Goal: Task Accomplishment & Management: Use online tool/utility

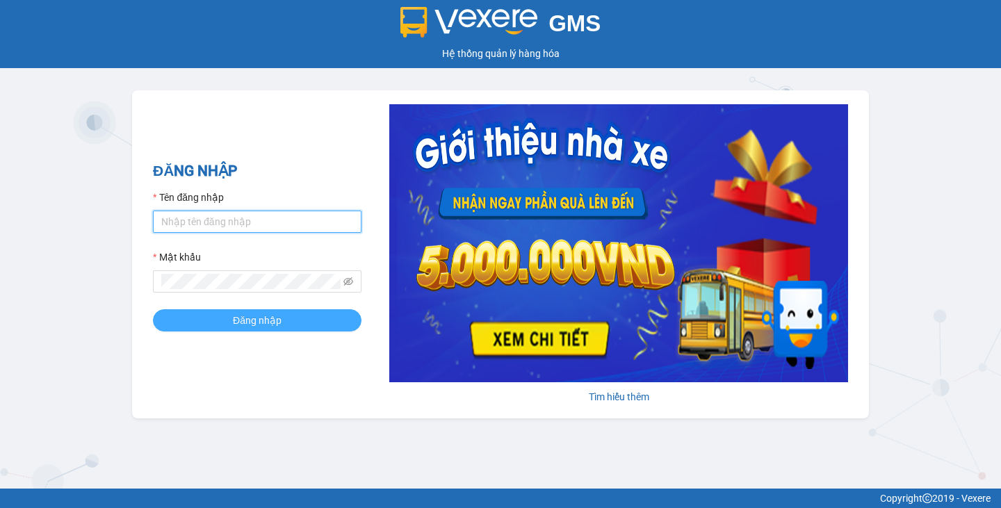
type input "minhduyen.haiduyen"
click at [279, 325] on span "Đăng nhập" at bounding box center [257, 320] width 49 height 15
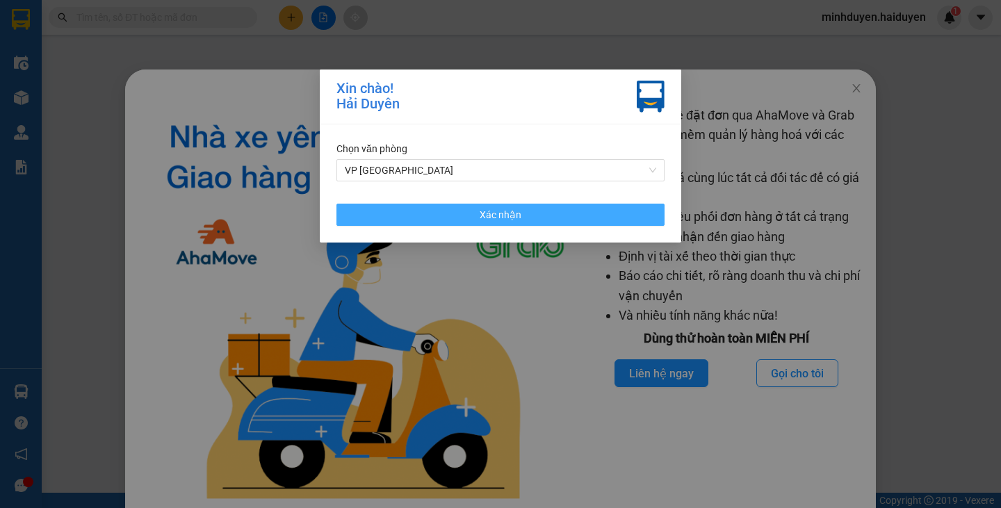
click at [528, 213] on button "Xác nhận" at bounding box center [500, 215] width 328 height 22
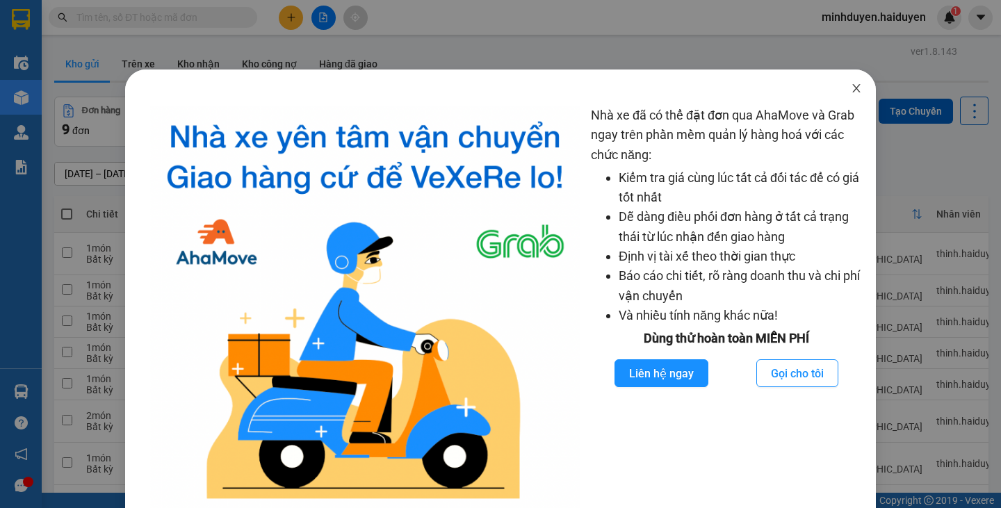
click at [853, 92] on span "Close" at bounding box center [856, 89] width 39 height 39
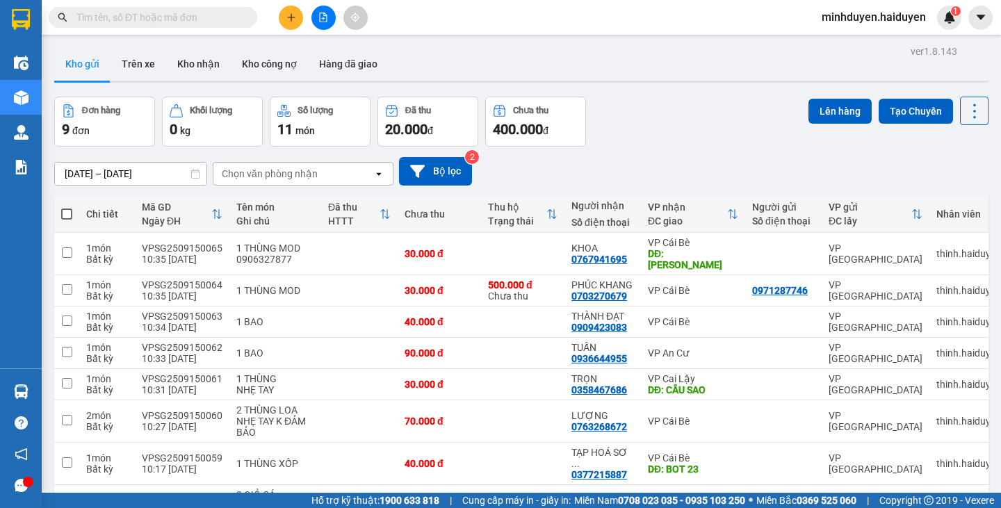
click at [168, 8] on span at bounding box center [153, 17] width 209 height 21
